Goal: Find specific page/section: Find specific page/section

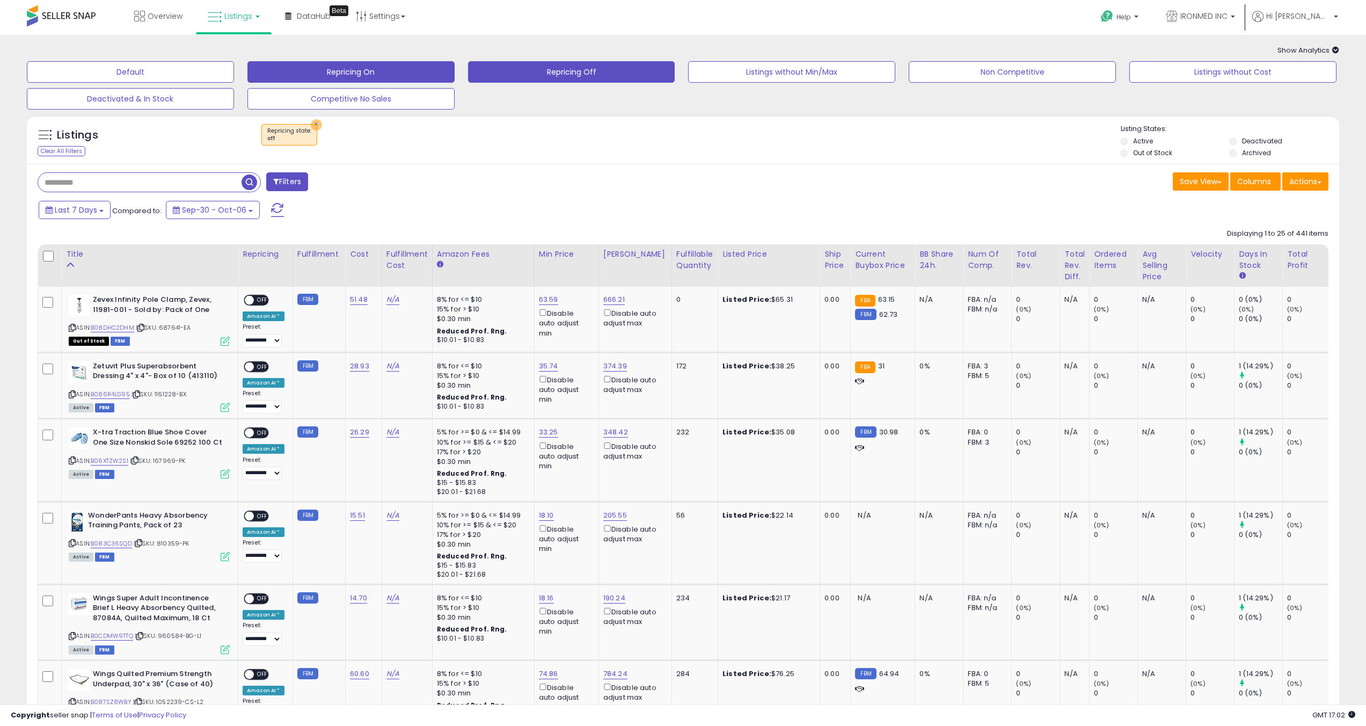
drag, startPoint x: 311, startPoint y: 125, endPoint x: 265, endPoint y: 73, distance: 69.9
click at [311, 125] on button "×" at bounding box center [316, 124] width 11 height 11
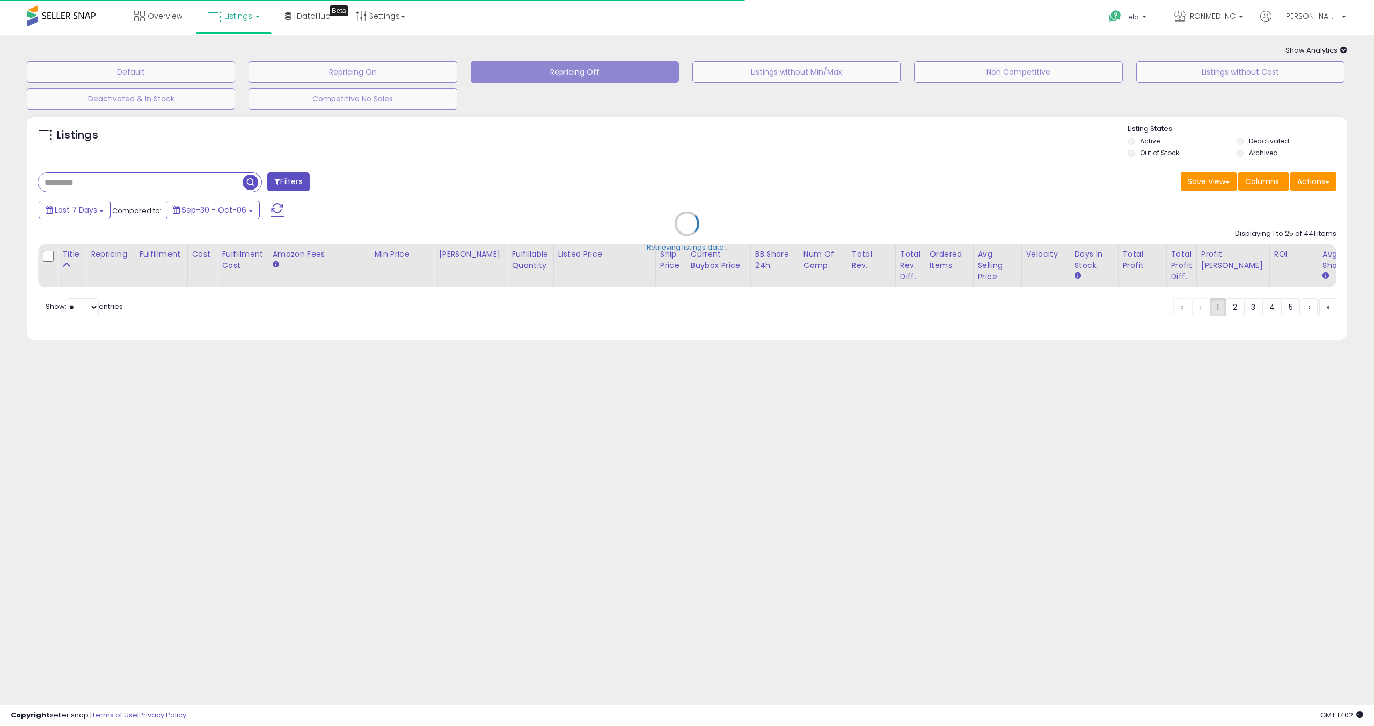
click at [266, 19] on link "Listings" at bounding box center [234, 16] width 68 height 32
click at [242, 61] on link at bounding box center [242, 55] width 74 height 21
